Goal: Task Accomplishment & Management: Use online tool/utility

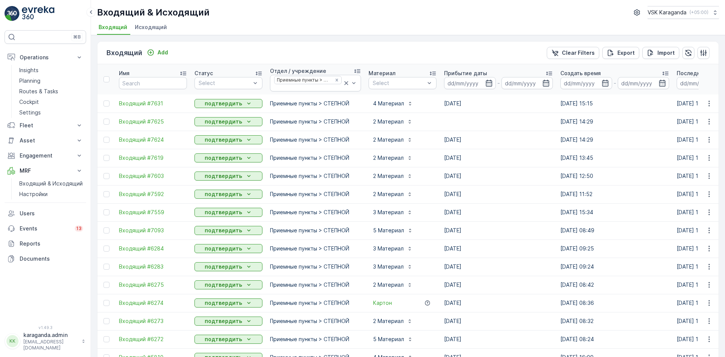
scroll to position [76, 0]
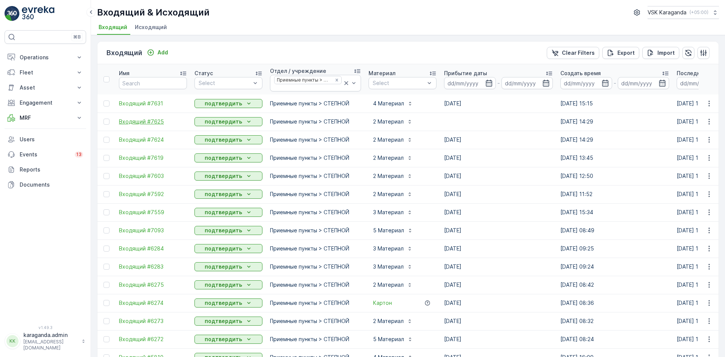
click at [145, 120] on span "Входящий #7625" at bounding box center [153, 122] width 68 height 8
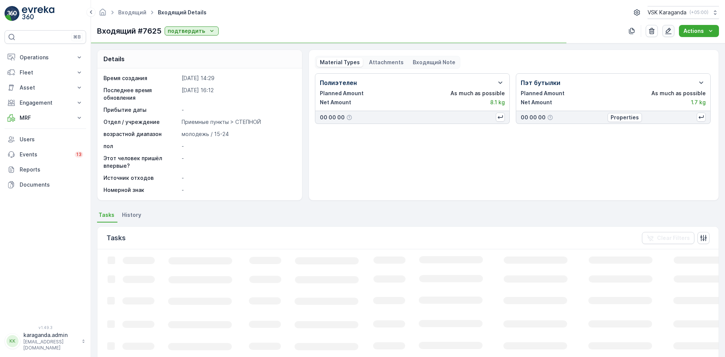
click at [671, 31] on icon "button" at bounding box center [668, 31] width 8 height 8
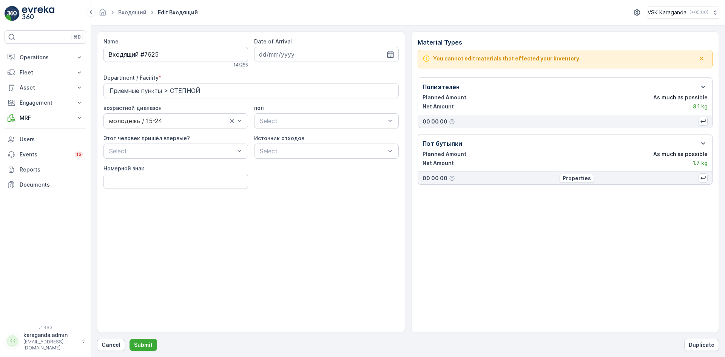
click at [393, 52] on icon "button" at bounding box center [390, 54] width 6 height 7
click at [330, 102] on div "5" at bounding box center [335, 102] width 12 height 12
type input "05.09.2025"
click at [138, 343] on p "Submit" at bounding box center [143, 345] width 18 height 8
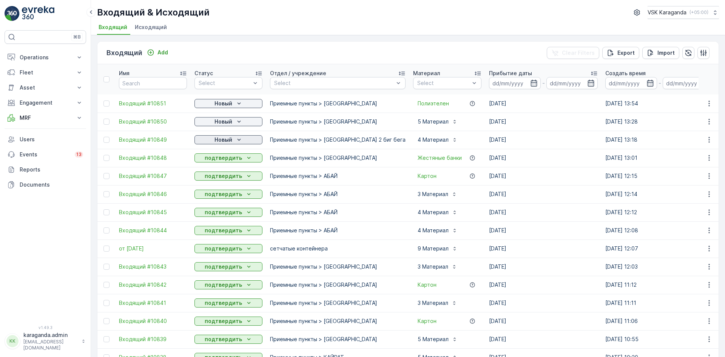
click at [232, 138] on div "Новый" at bounding box center [228, 140] width 62 height 8
click at [222, 162] on span "подтвердить" at bounding box center [216, 162] width 35 height 8
click at [233, 120] on div "Новый" at bounding box center [228, 122] width 62 height 8
click at [221, 144] on span "подтвердить" at bounding box center [216, 144] width 35 height 8
click at [234, 103] on div "Новый" at bounding box center [228, 104] width 62 height 8
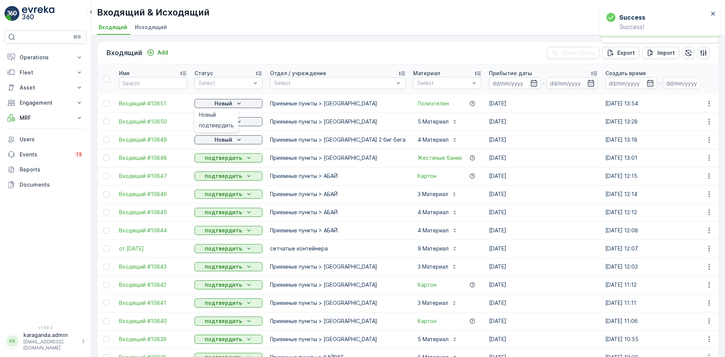
click at [228, 123] on span "подтвердить" at bounding box center [216, 126] width 35 height 8
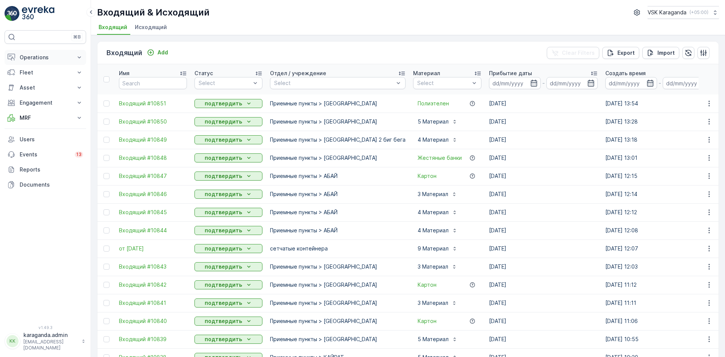
click at [34, 56] on p "Operations" at bounding box center [45, 58] width 51 height 8
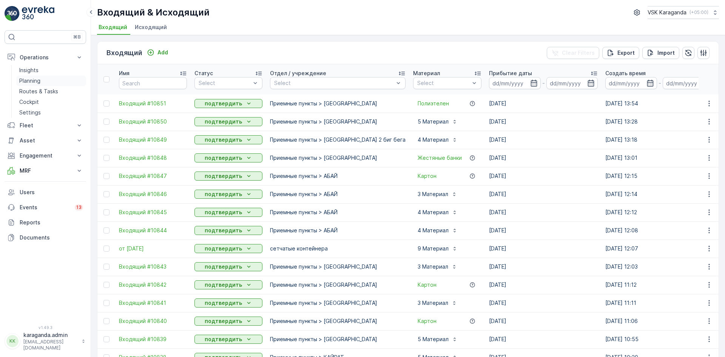
click at [30, 79] on p "Planning" at bounding box center [29, 81] width 21 height 8
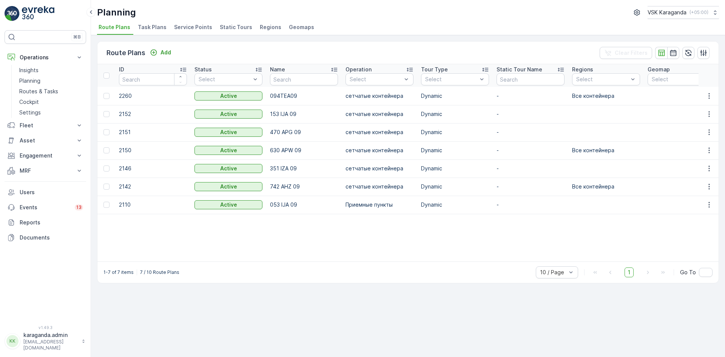
click at [174, 23] on li "Service Points" at bounding box center [194, 28] width 43 height 13
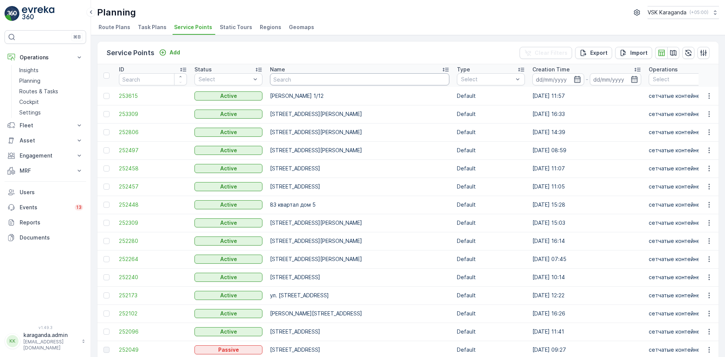
click at [296, 83] on input "text" at bounding box center [359, 79] width 179 height 12
type input "таттимбета"
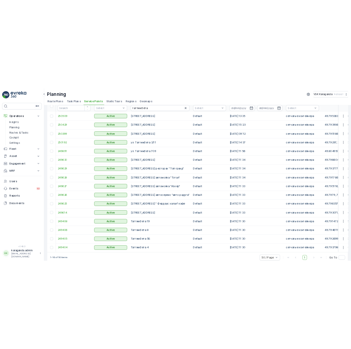
scroll to position [52, 0]
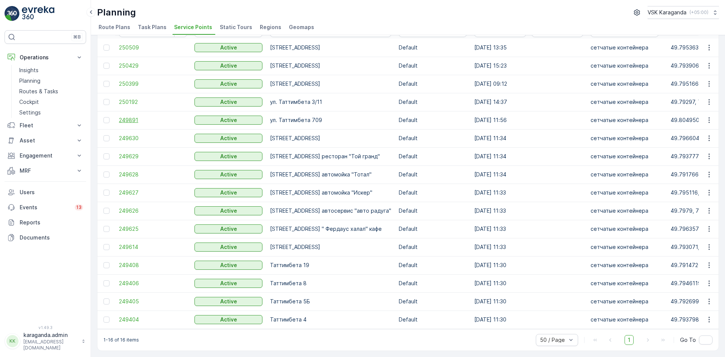
click at [127, 116] on span "249891" at bounding box center [153, 120] width 68 height 8
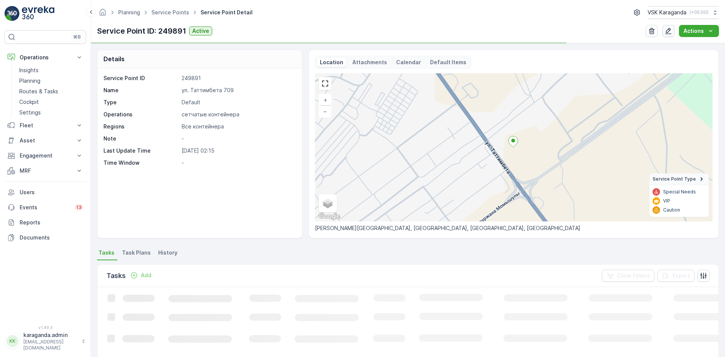
click at [669, 31] on icon "button" at bounding box center [668, 31] width 8 height 8
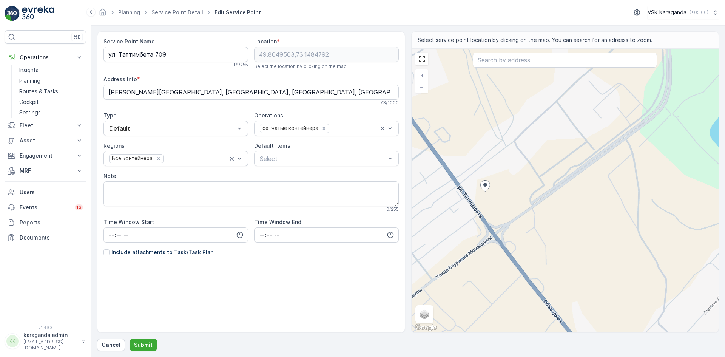
drag, startPoint x: 493, startPoint y: 196, endPoint x: 413, endPoint y: 197, distance: 80.0
click at [413, 197] on div "+ − Satellite Roadmap Terrain Hybrid Leaflet Keyboard shortcuts Map Data Map da…" at bounding box center [564, 191] width 307 height 284
click at [502, 159] on div "+ − Satellite Roadmap Terrain Hybrid Leaflet Keyboard shortcuts Map Data Map da…" at bounding box center [564, 191] width 307 height 284
type input "49.80612807894428,73.14945698517118"
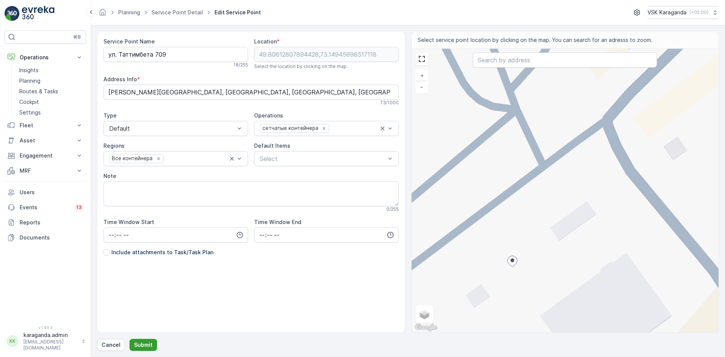
click at [145, 346] on p "Submit" at bounding box center [143, 345] width 18 height 8
